Goal: Find specific page/section: Find specific page/section

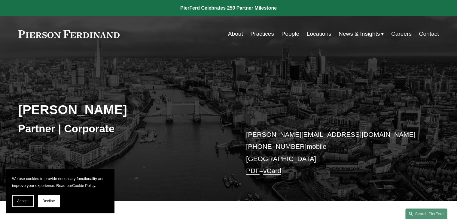
click at [283, 35] on link "People" at bounding box center [290, 33] width 18 height 11
